Goal: Use online tool/utility: Use online tool/utility

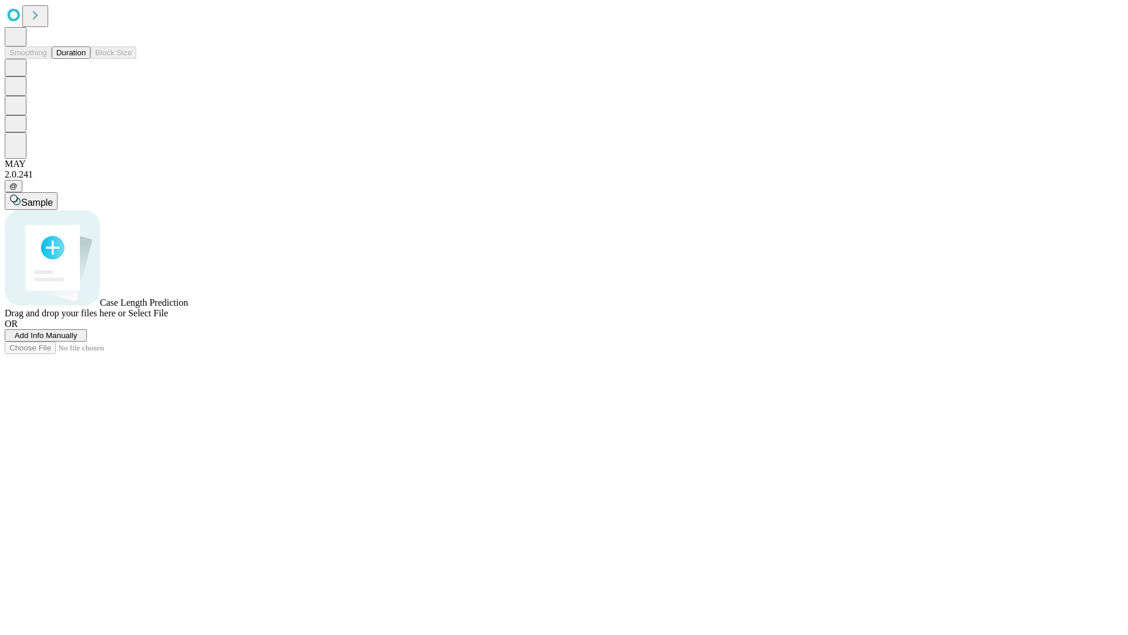
click at [86, 59] on button "Duration" at bounding box center [71, 52] width 39 height 12
click at [78, 340] on span "Add Info Manually" at bounding box center [46, 335] width 63 height 9
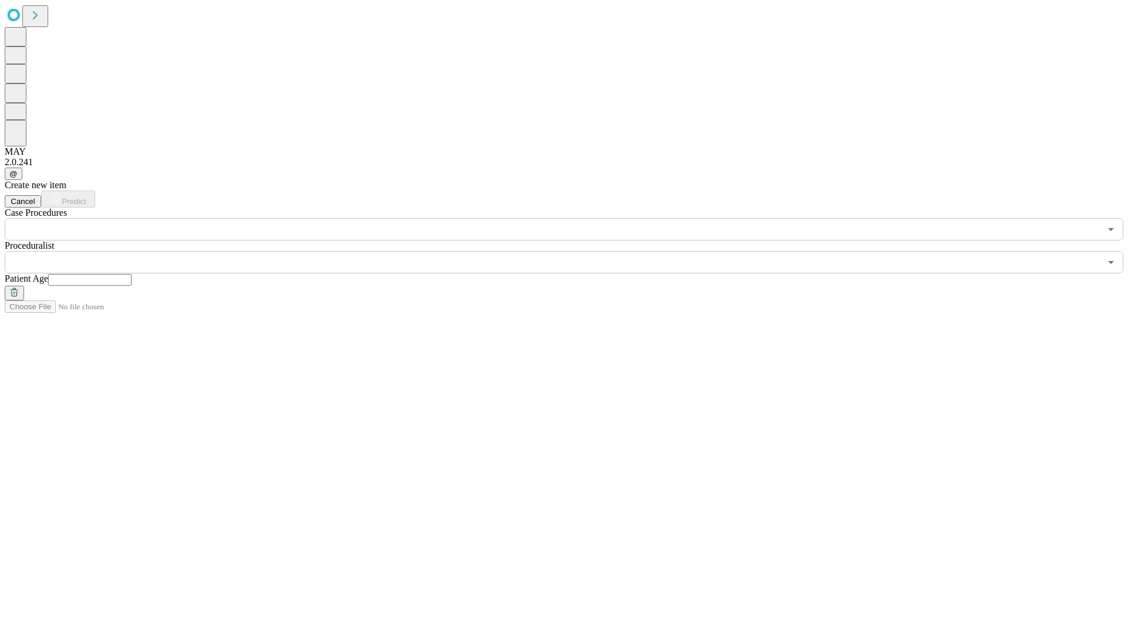
click at [132, 274] on input "text" at bounding box center [89, 280] width 83 height 12
type input "*"
click at [572, 251] on input "text" at bounding box center [553, 262] width 1096 height 22
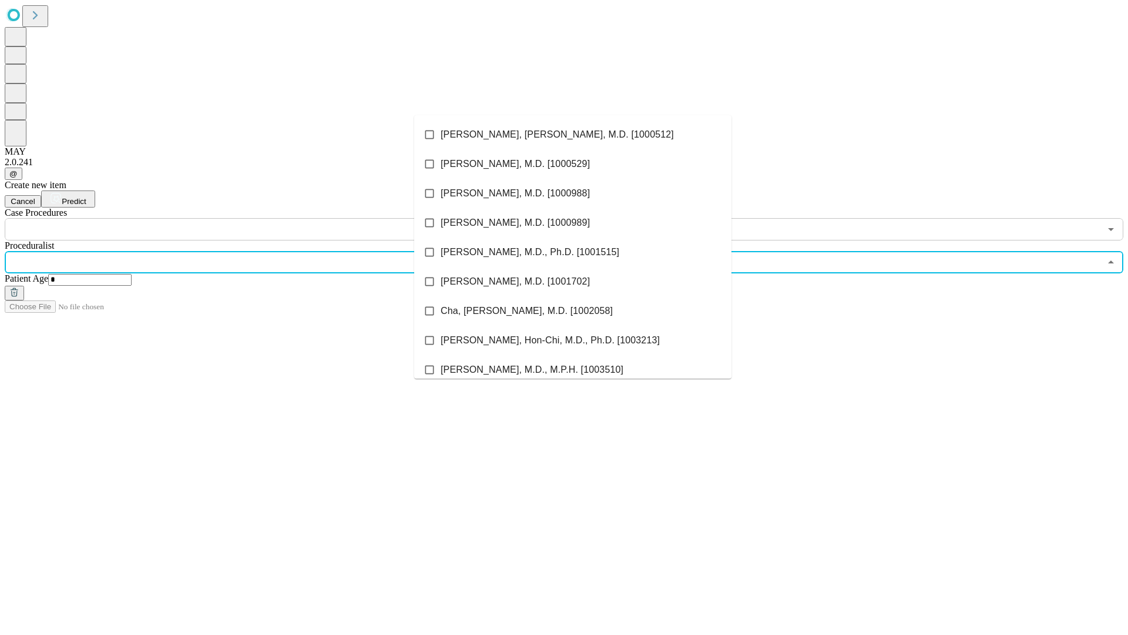
click at [573, 135] on li "[PERSON_NAME], [PERSON_NAME], M.D. [1000512]" at bounding box center [572, 134] width 317 height 29
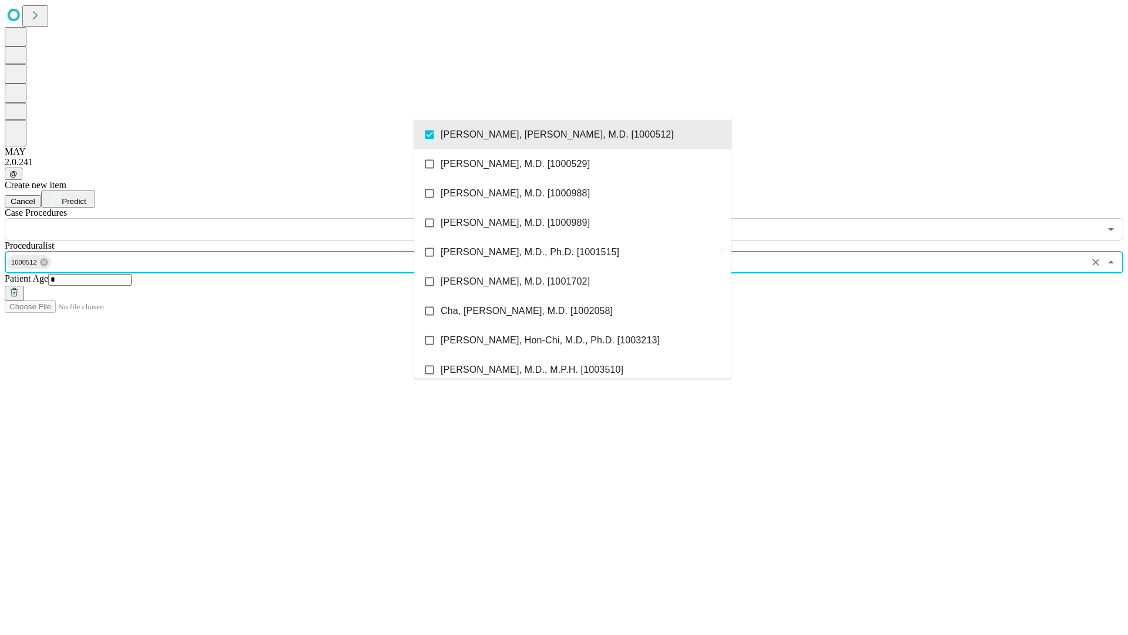
click at [247, 218] on input "text" at bounding box center [553, 229] width 1096 height 22
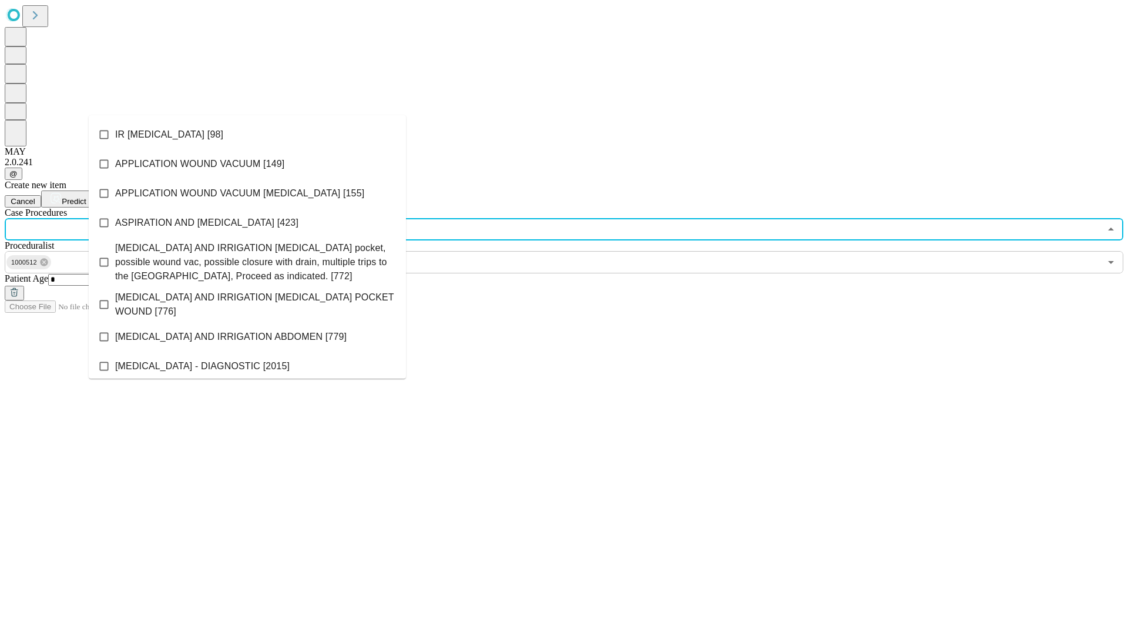
click at [247, 135] on li "IR [MEDICAL_DATA] [98]" at bounding box center [247, 134] width 317 height 29
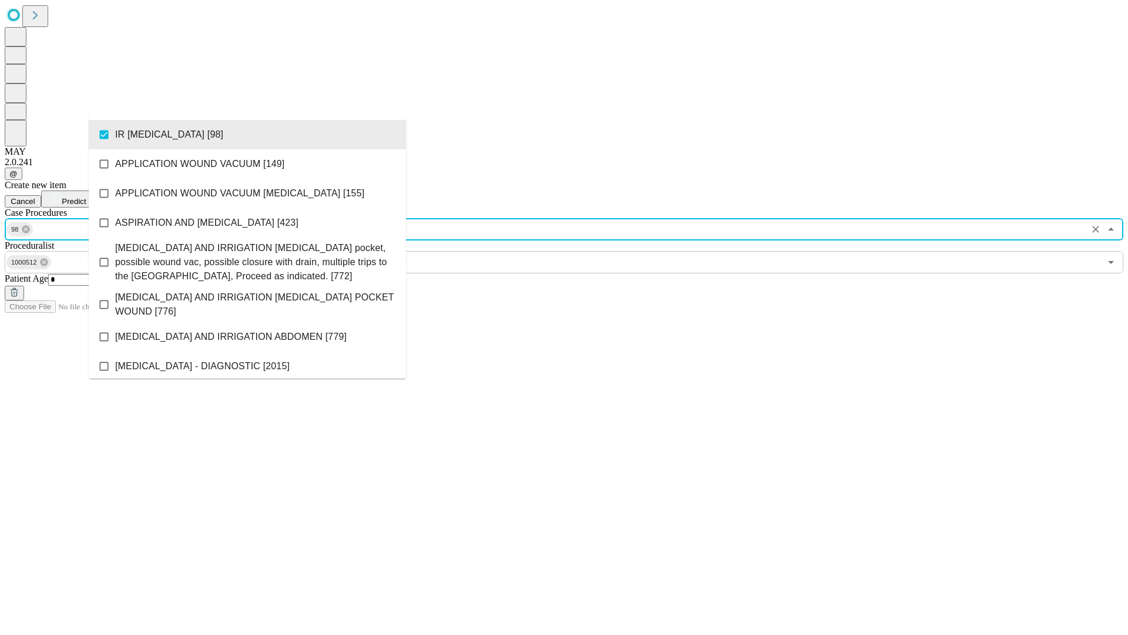
click at [86, 197] on span "Predict" at bounding box center [74, 201] width 24 height 9
